Goal: Transaction & Acquisition: Purchase product/service

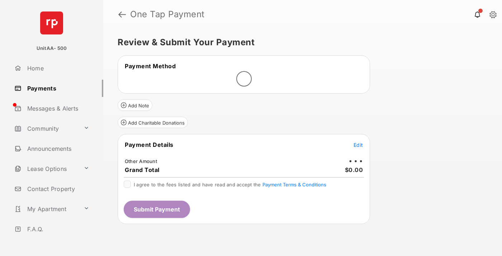
click at [358, 145] on span "Edit" at bounding box center [358, 145] width 9 height 6
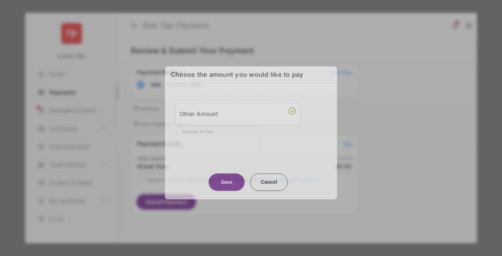
click at [238, 113] on div "Other Amount" at bounding box center [238, 114] width 116 height 12
type input "**"
click at [227, 177] on button "Save" at bounding box center [227, 181] width 36 height 17
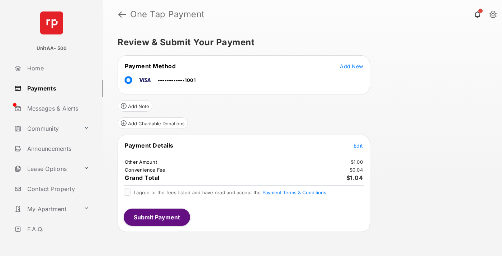
click at [358, 145] on span "Edit" at bounding box center [358, 145] width 9 height 6
click at [156, 217] on button "Submit Payment" at bounding box center [157, 216] width 66 height 17
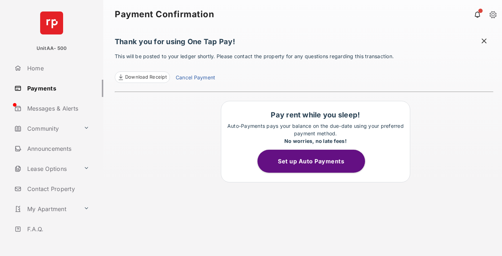
click at [56, 88] on link "Payments" at bounding box center [57, 88] width 92 height 17
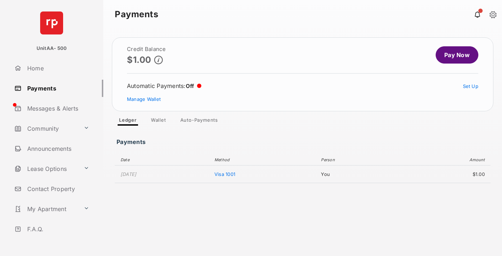
click at [454, 55] on link "Pay Now" at bounding box center [457, 54] width 43 height 17
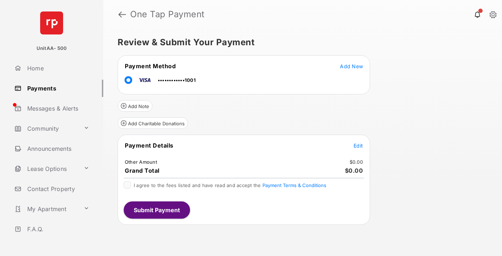
click at [358, 145] on span "Edit" at bounding box center [358, 145] width 9 height 6
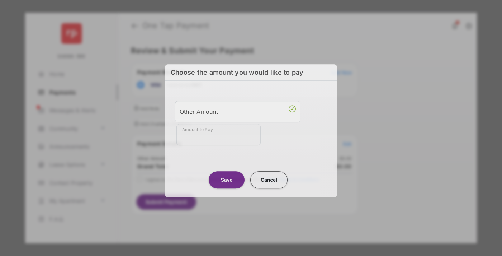
click at [238, 109] on div "Other Amount" at bounding box center [238, 111] width 116 height 12
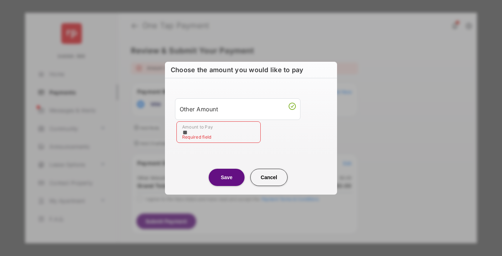
type input "**"
click at [227, 177] on button "Save" at bounding box center [227, 176] width 36 height 17
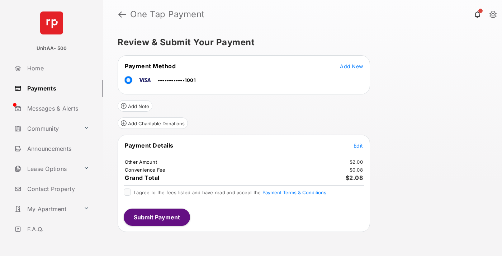
click at [156, 217] on button "Submit Payment" at bounding box center [157, 216] width 66 height 17
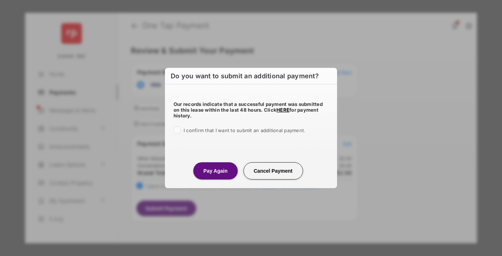
click at [215, 170] on button "Pay Again" at bounding box center [215, 170] width 44 height 17
